Goal: Task Accomplishment & Management: Complete application form

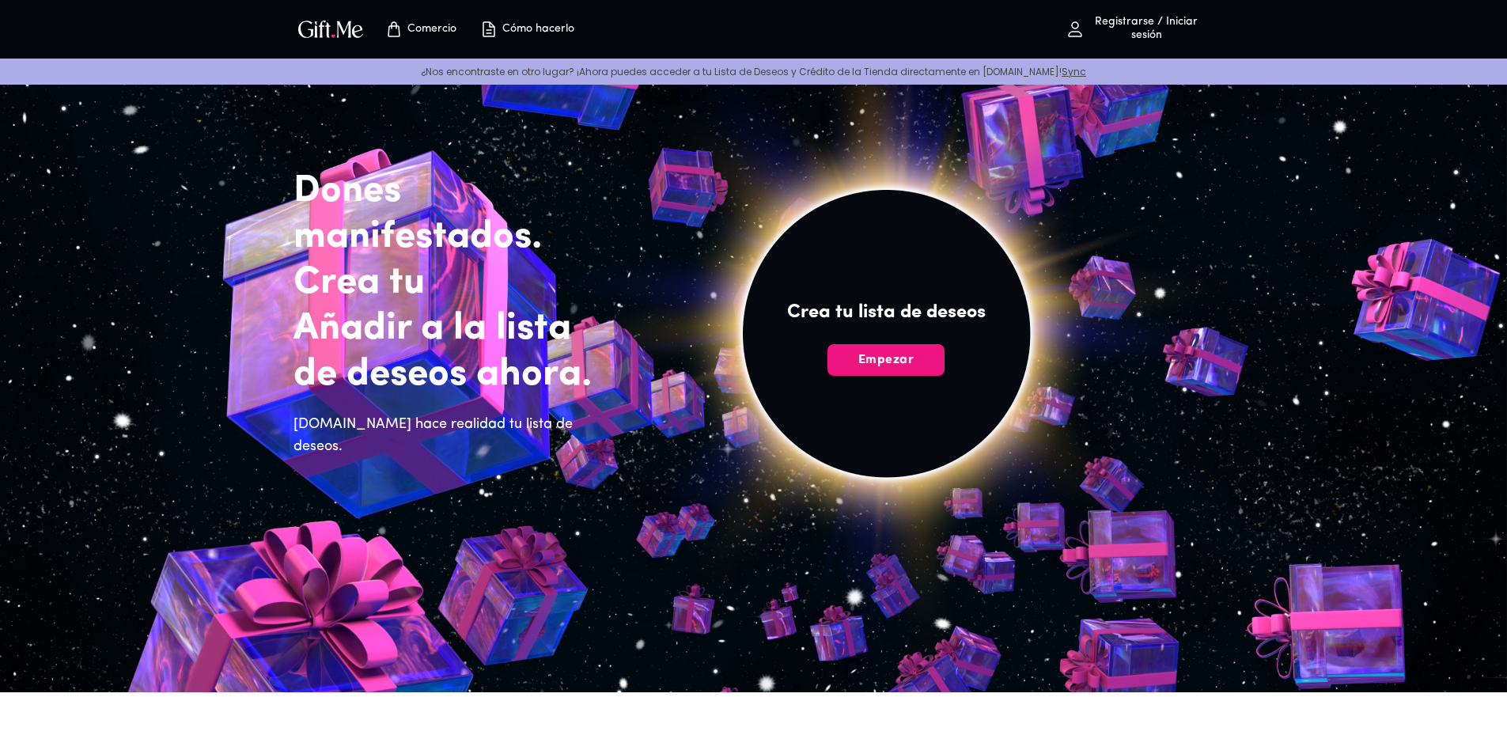
click at [1108, 21] on font "Registrarse / Iniciar sesión" at bounding box center [1146, 28] width 103 height 25
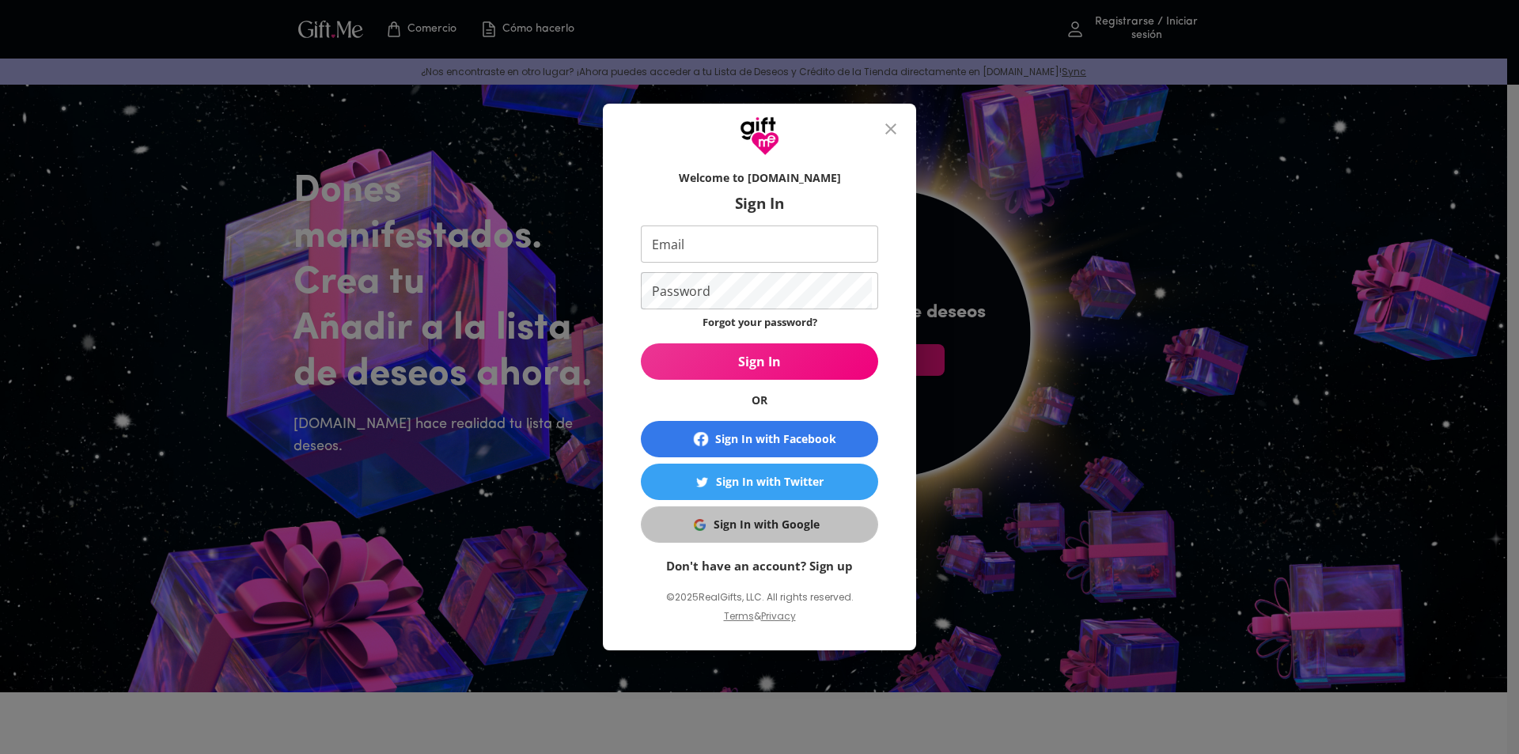
click at [761, 524] on div "Sign In with Google" at bounding box center [766, 524] width 106 height 17
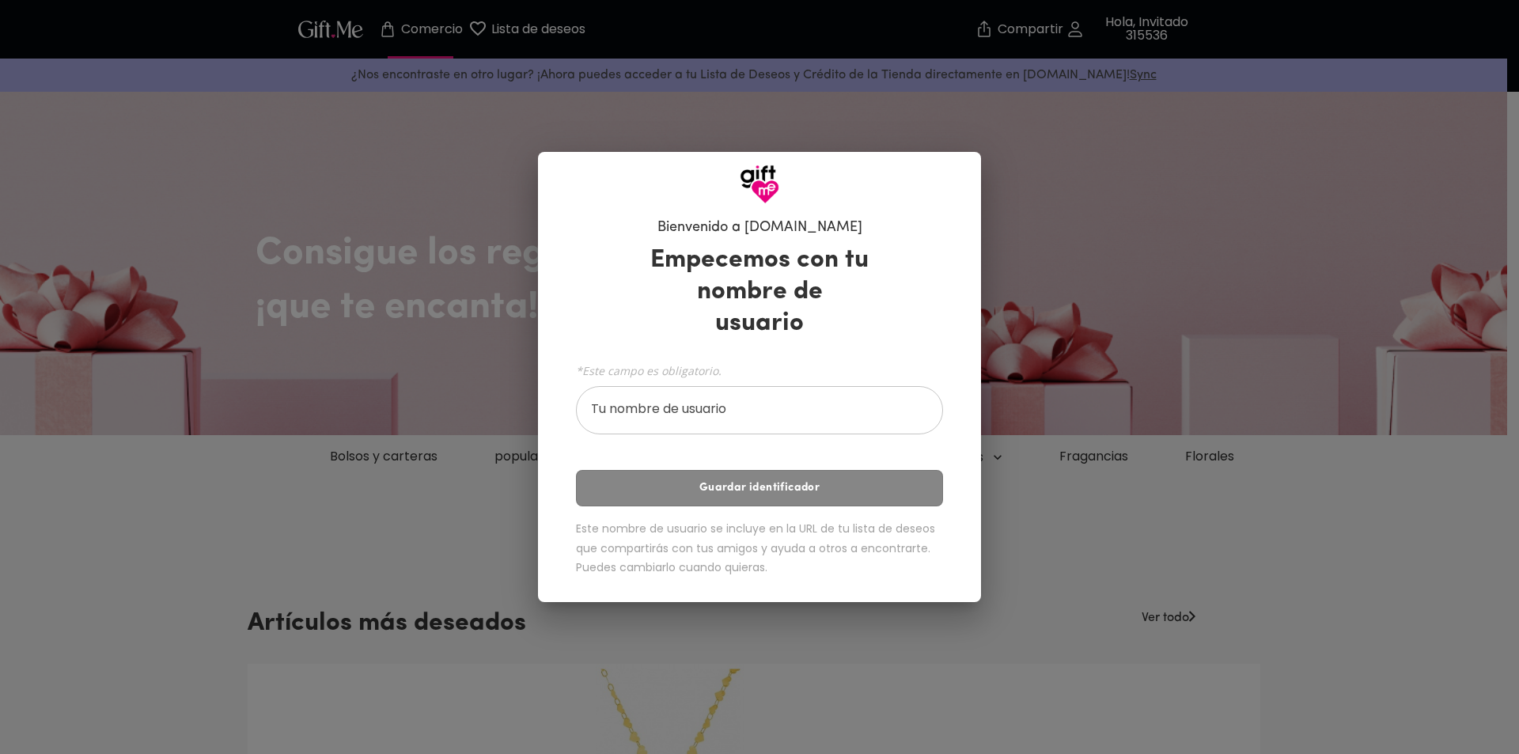
click at [751, 409] on input "Tu nombre de usuario" at bounding box center [751, 412] width 350 height 44
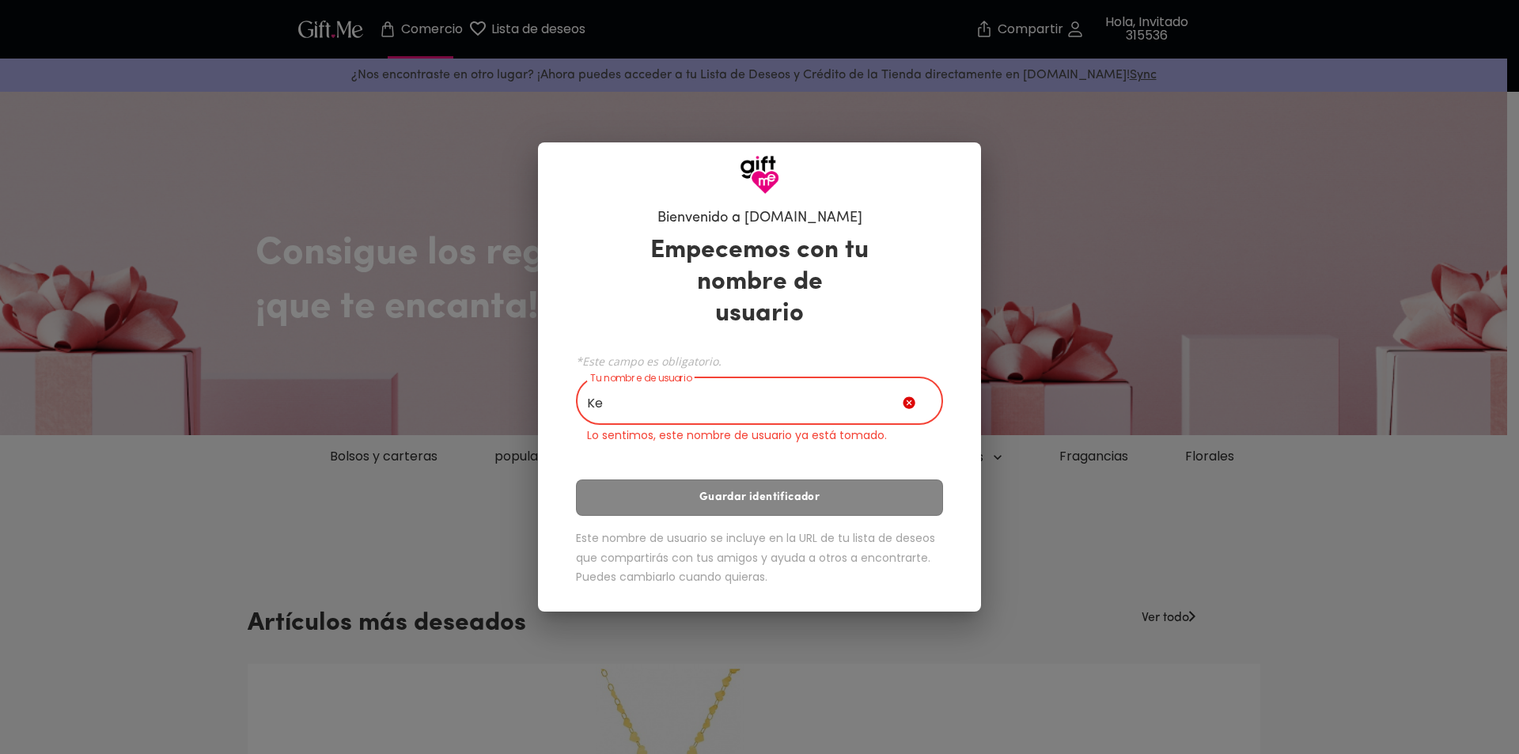
type input "K"
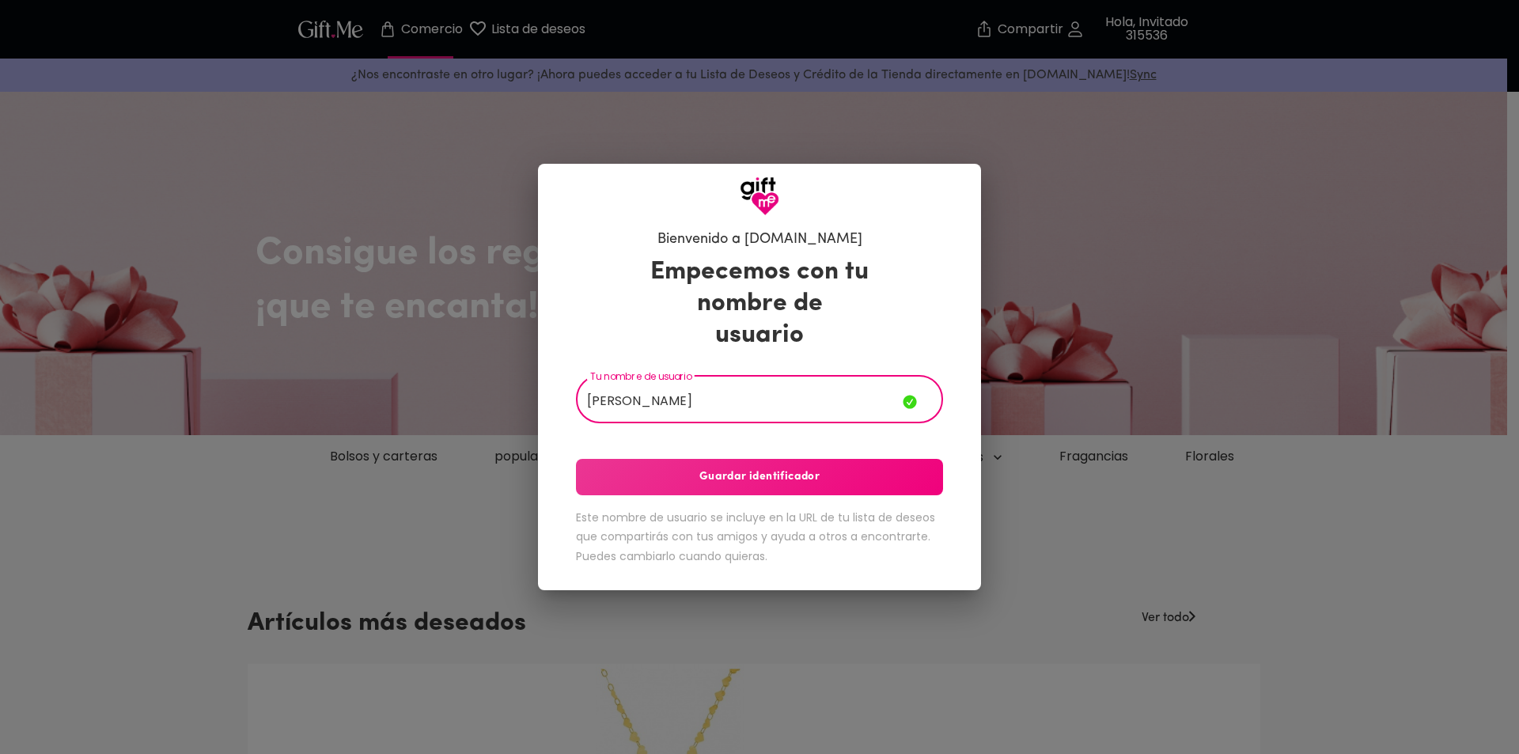
type input "Keff"
click at [789, 468] on font "Guardar identificador" at bounding box center [759, 476] width 120 height 17
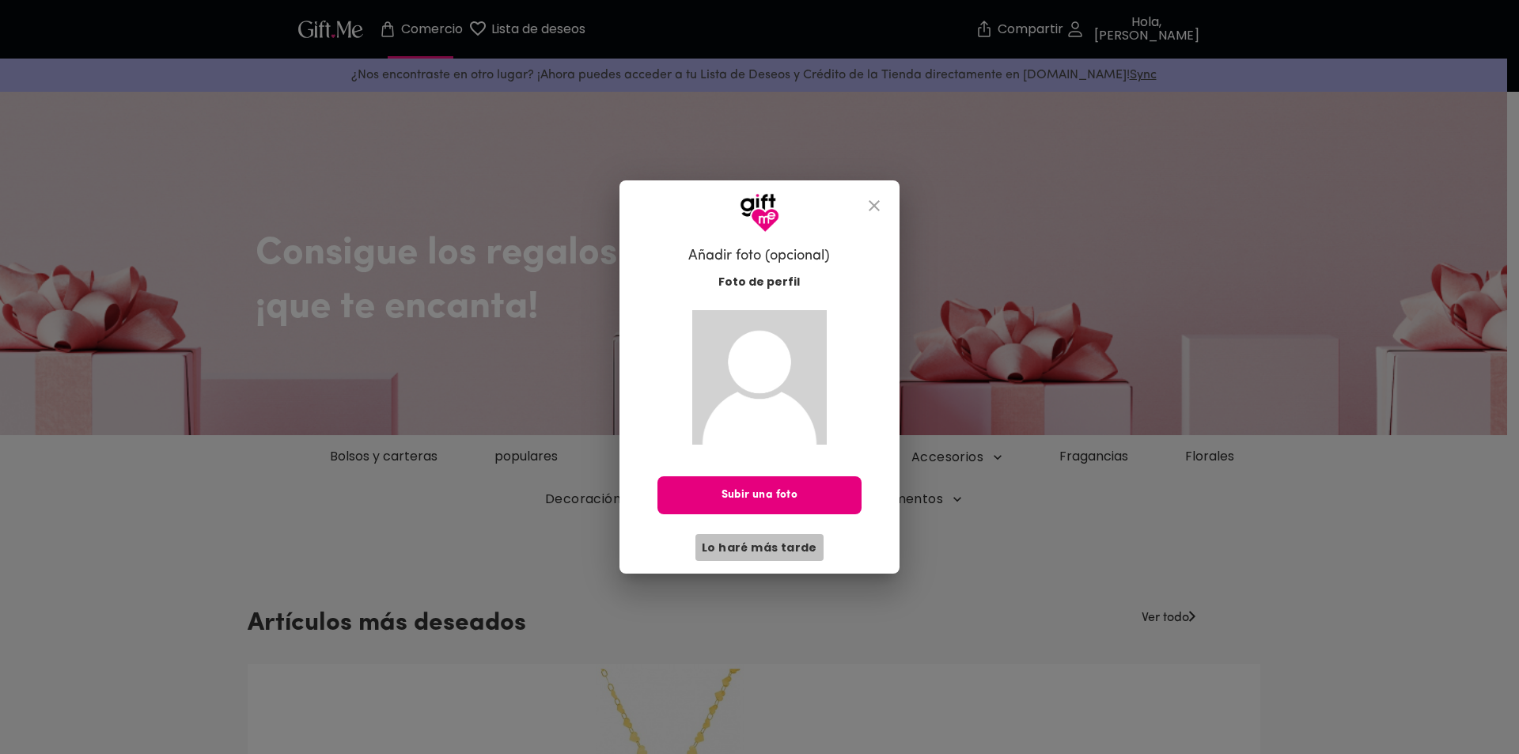
click at [775, 547] on font "Lo haré más tarde" at bounding box center [759, 547] width 115 height 16
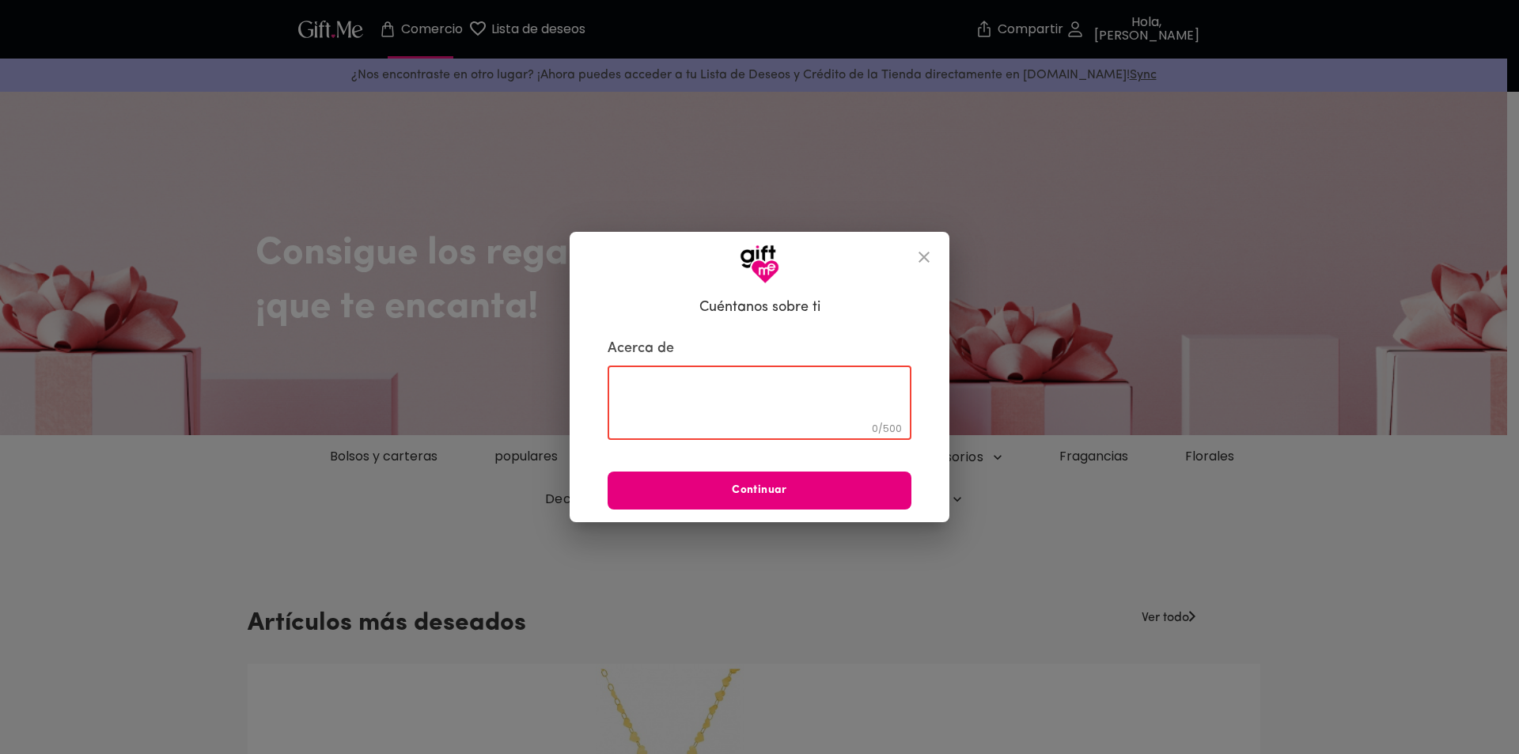
click at [724, 382] on textarea at bounding box center [760, 402] width 282 height 45
click at [917, 255] on icon "cerca" at bounding box center [923, 257] width 19 height 19
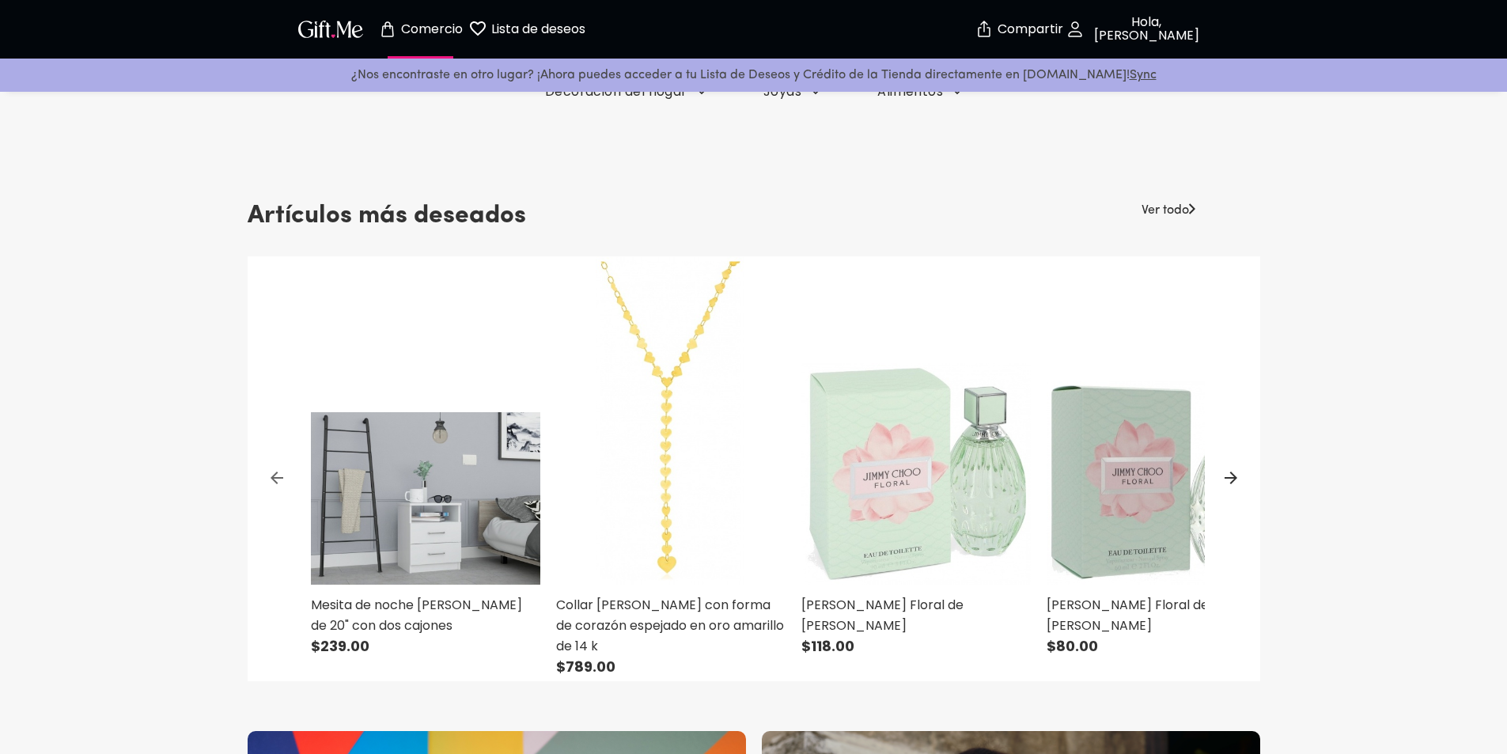
scroll to position [633, 0]
